Goal: Check status: Check status

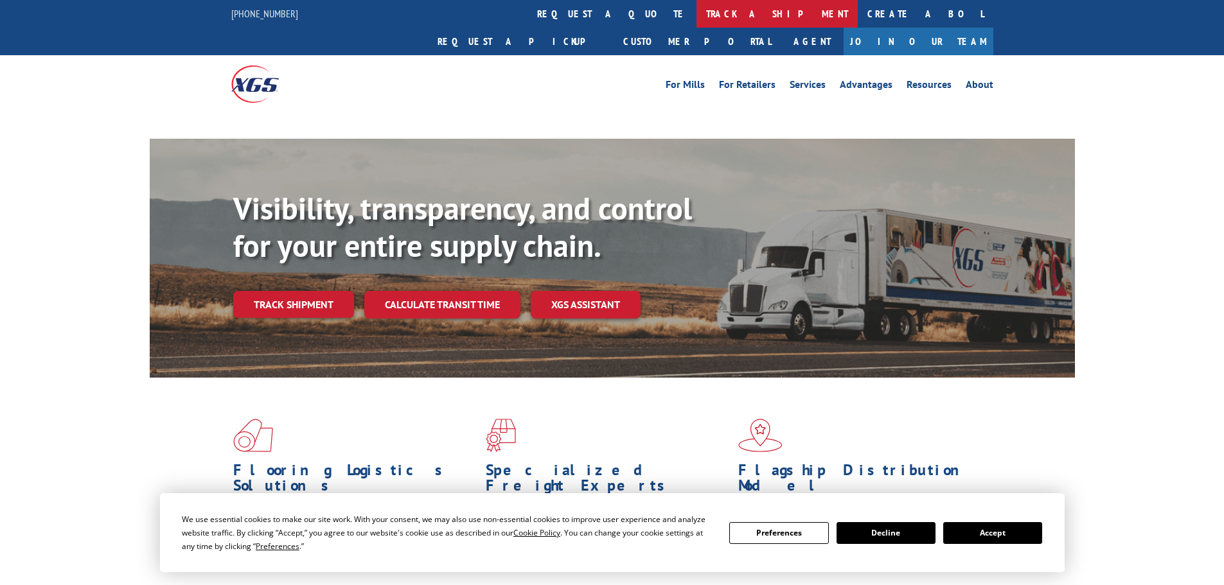
click at [696, 5] on link "track a shipment" at bounding box center [776, 14] width 161 height 28
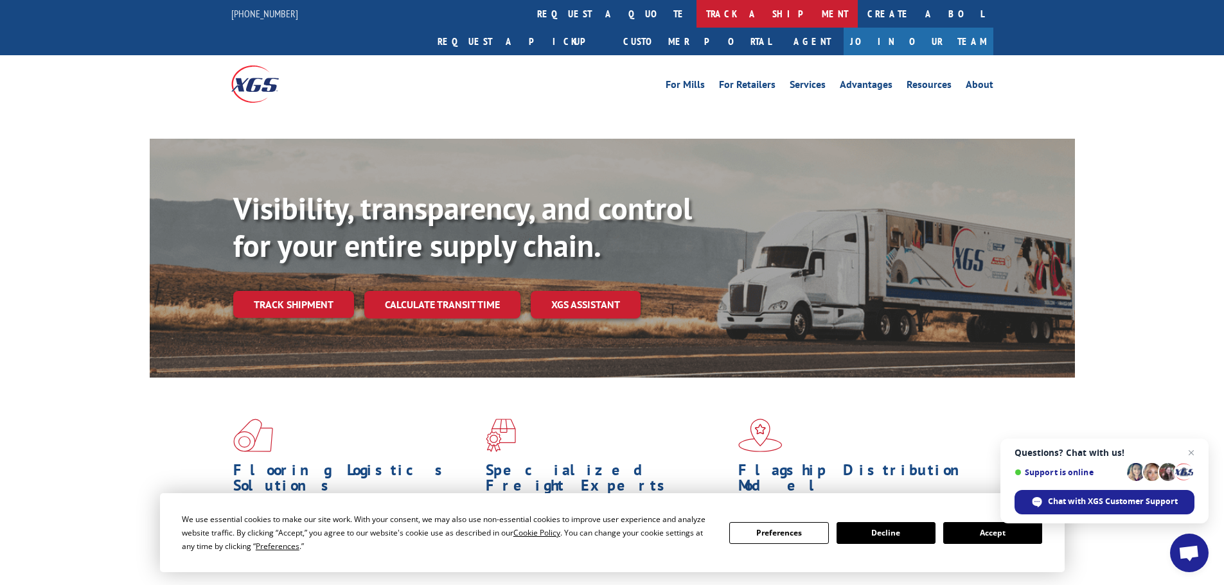
click at [696, 10] on link "track a shipment" at bounding box center [776, 14] width 161 height 28
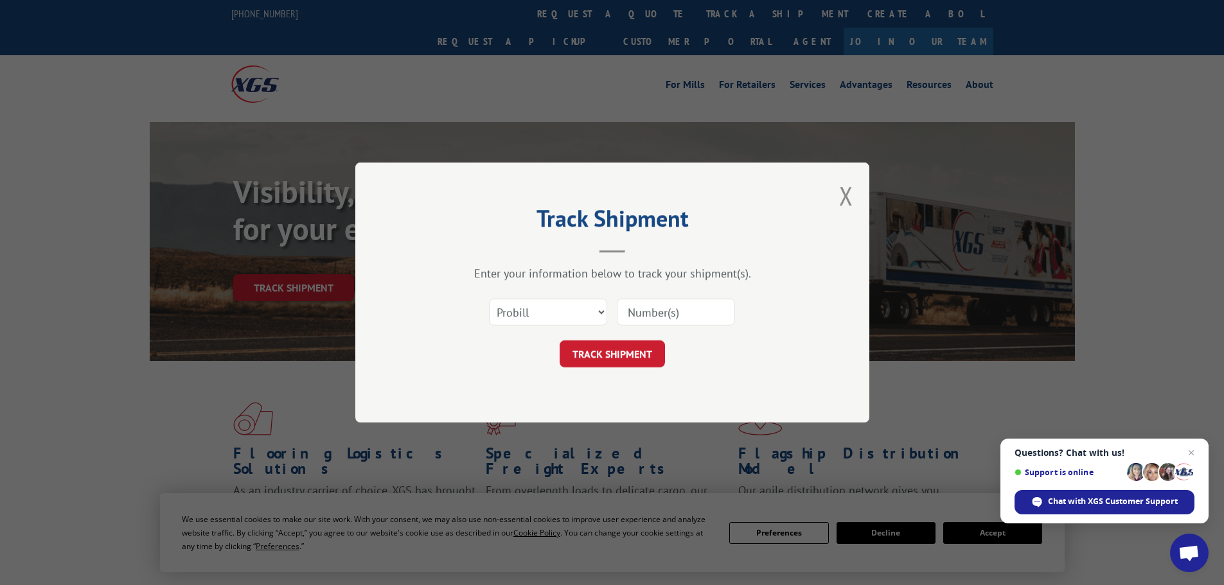
click at [527, 313] on select "Select category... Probill BOL PO" at bounding box center [548, 312] width 118 height 27
select select "bol"
click at [489, 299] on select "Select category... Probill BOL PO" at bounding box center [548, 312] width 118 height 27
click at [660, 321] on input at bounding box center [676, 312] width 118 height 27
paste input "5590623"
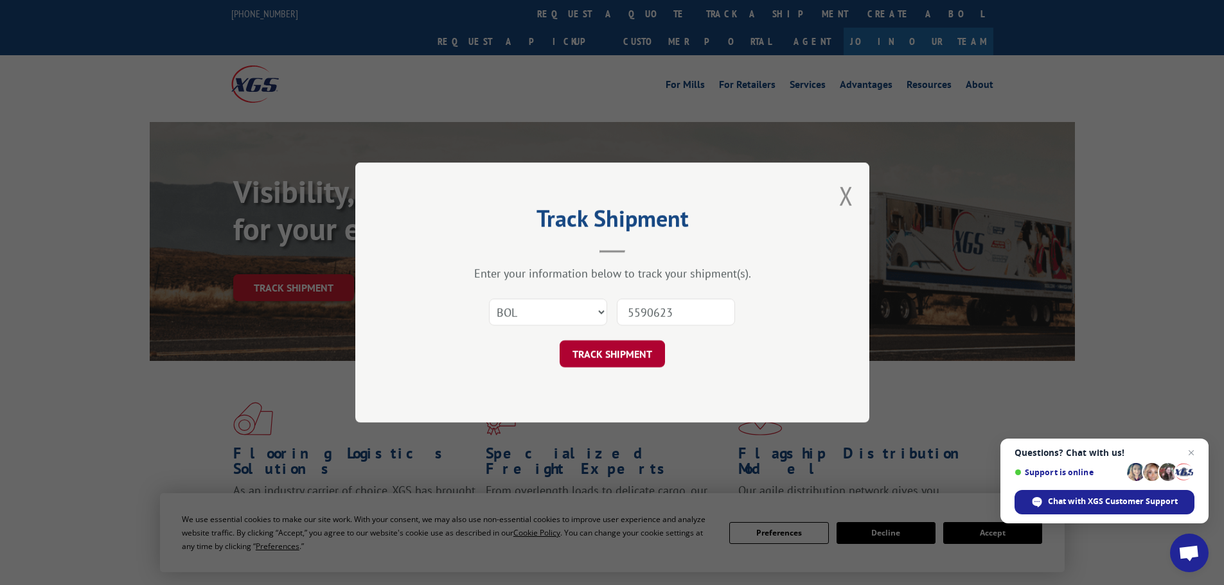
type input "5590623"
click at [597, 360] on button "TRACK SHIPMENT" at bounding box center [611, 353] width 105 height 27
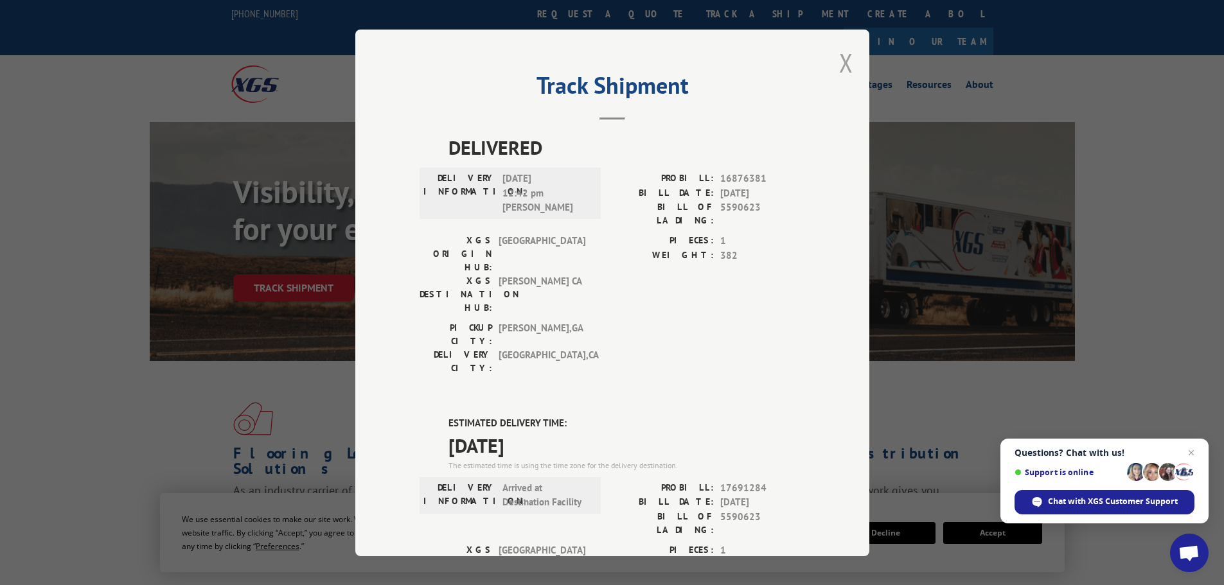
drag, startPoint x: 850, startPoint y: 72, endPoint x: 841, endPoint y: 62, distance: 12.8
click at [846, 67] on div "Track Shipment DELIVERED DELIVERY INFORMATION: [DATE] 12:42 pm [PERSON_NAME]: 1…" at bounding box center [612, 293] width 514 height 527
click at [841, 62] on button "Close modal" at bounding box center [846, 63] width 14 height 34
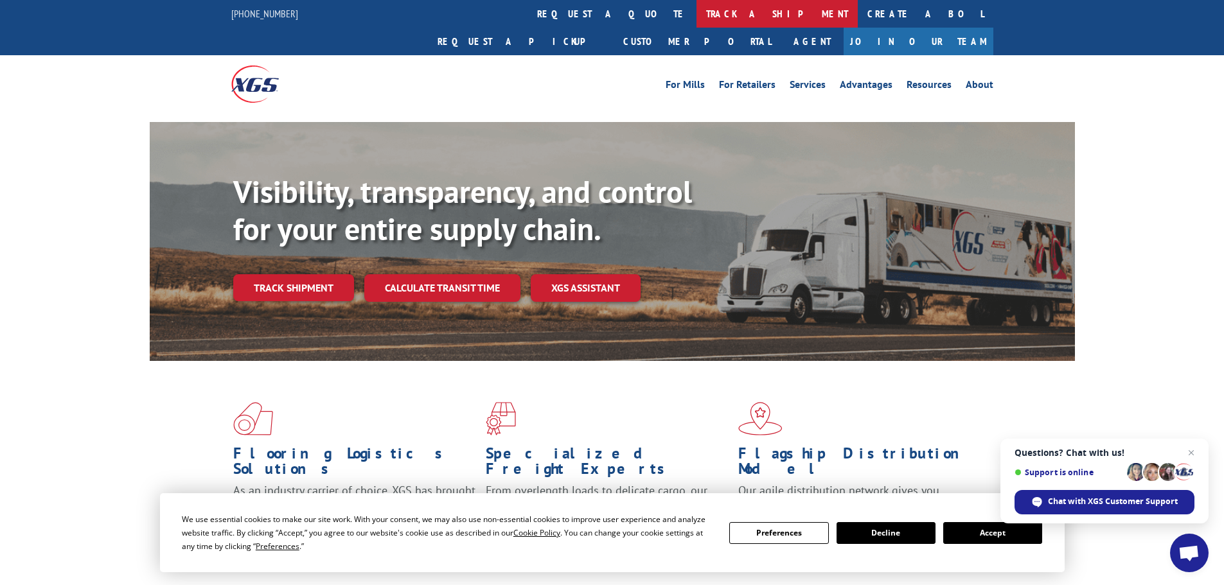
drag, startPoint x: 550, startPoint y: 13, endPoint x: 572, endPoint y: 21, distance: 23.8
click at [696, 13] on link "track a shipment" at bounding box center [776, 14] width 161 height 28
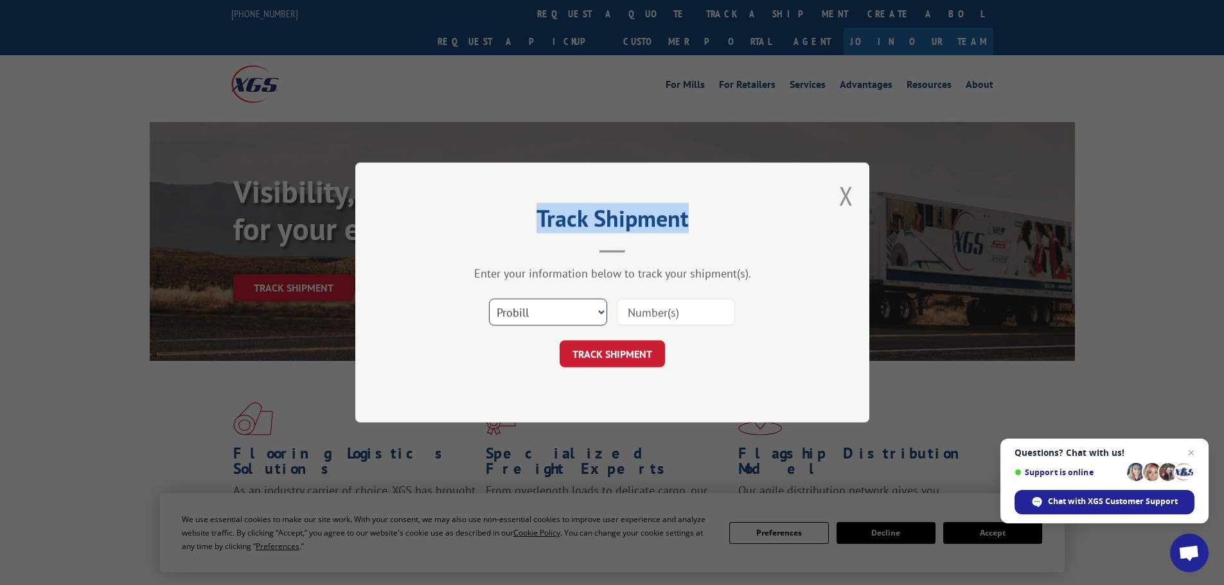
click at [576, 301] on select "Select category... Probill BOL PO" at bounding box center [548, 312] width 118 height 27
select select "bol"
click at [489, 299] on select "Select category... Probill BOL PO" at bounding box center [548, 312] width 118 height 27
paste input "7067550"
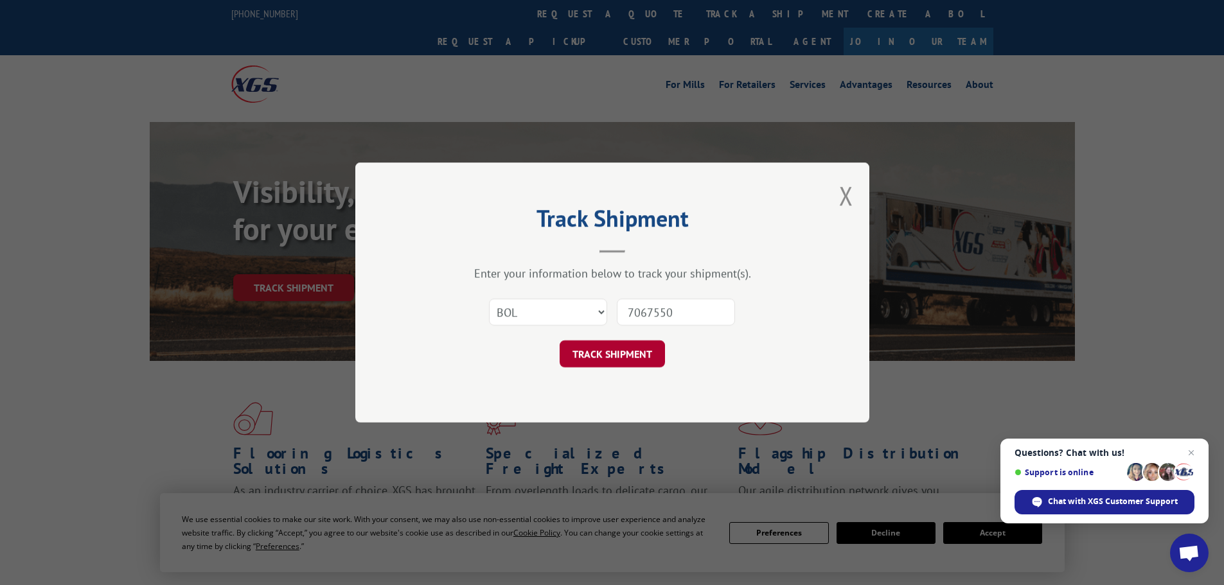
type input "7067550"
click at [635, 360] on button "TRACK SHIPMENT" at bounding box center [611, 353] width 105 height 27
